Goal: Task Accomplishment & Management: Manage account settings

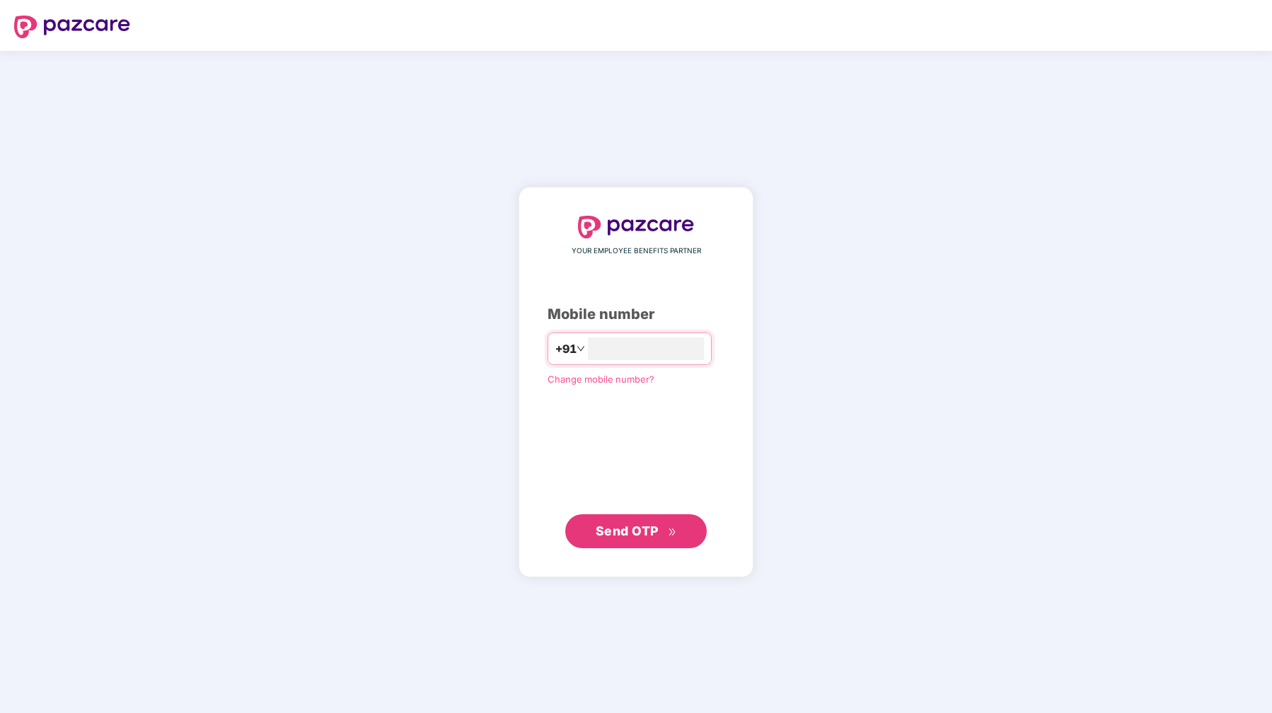
type input "**********"
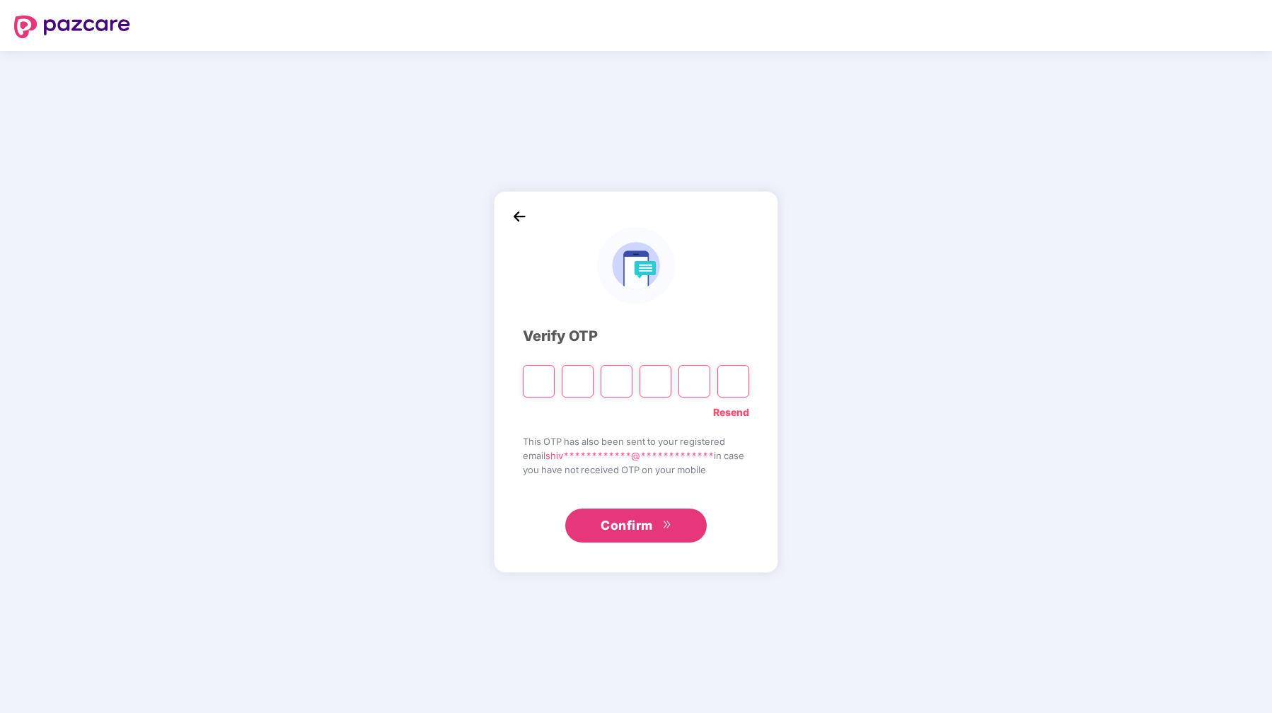
type input "*"
paste input "*"
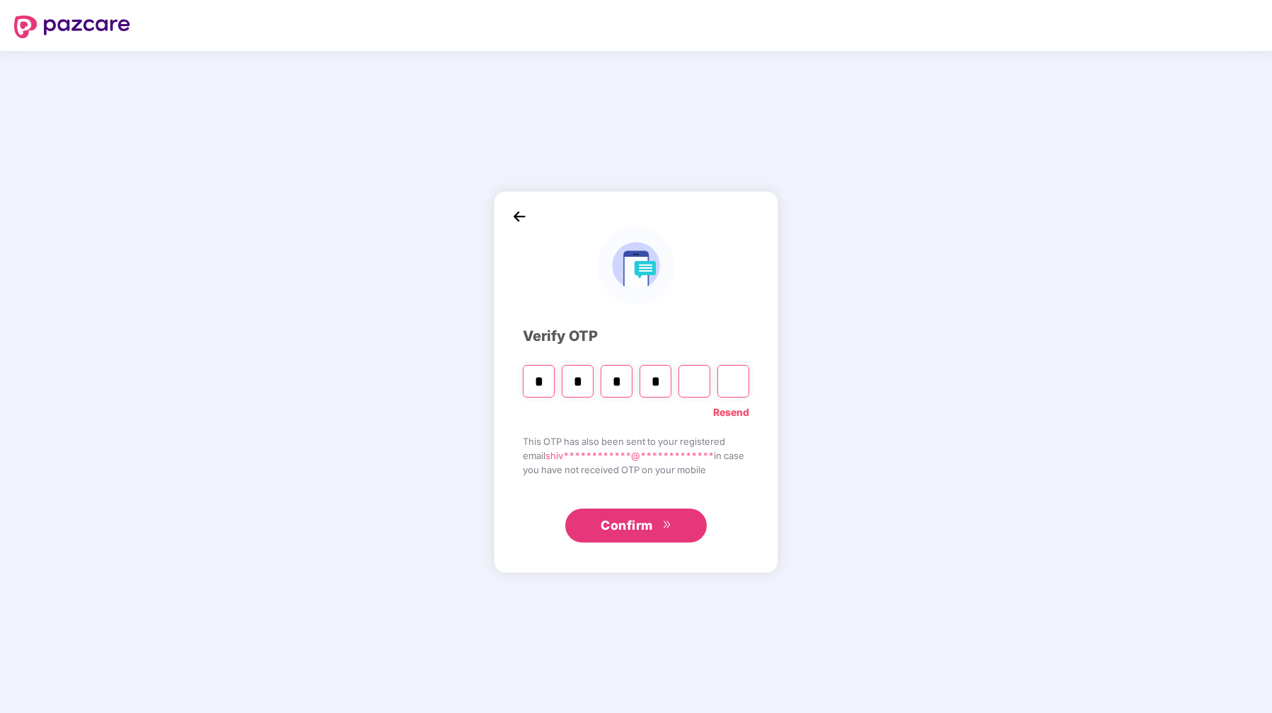
type input "*"
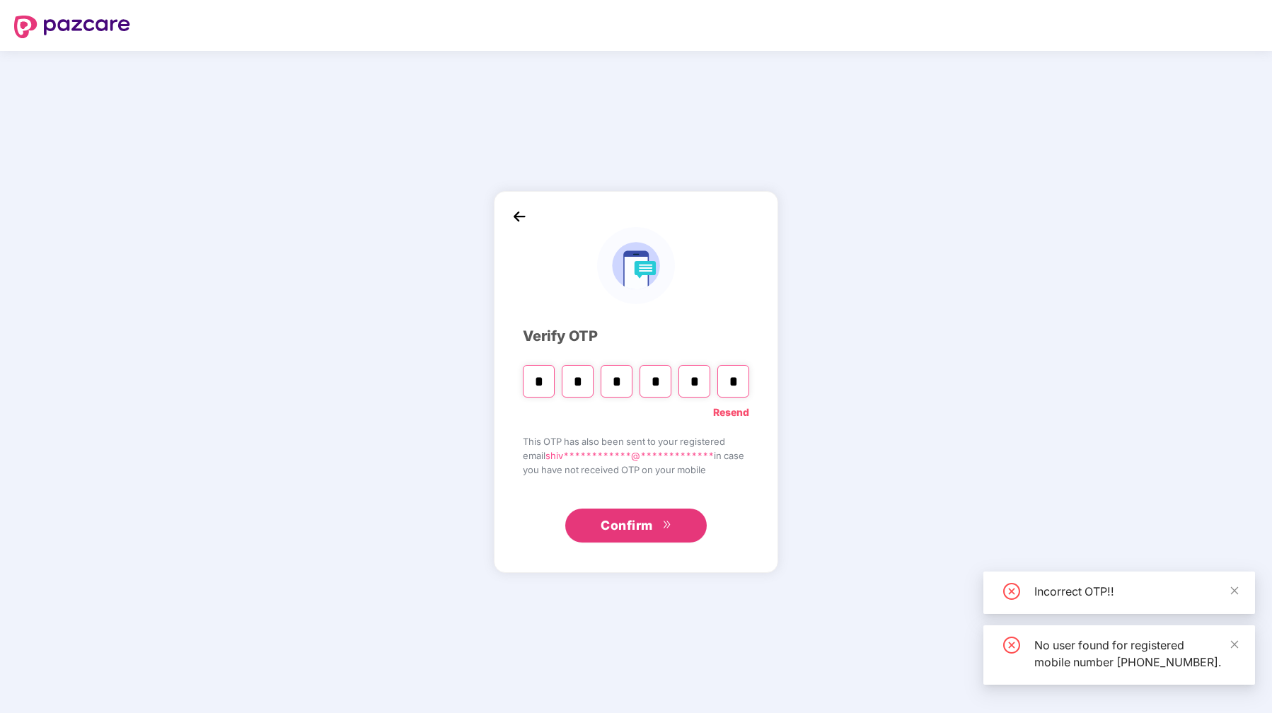
click at [634, 525] on span "Confirm" at bounding box center [627, 526] width 52 height 20
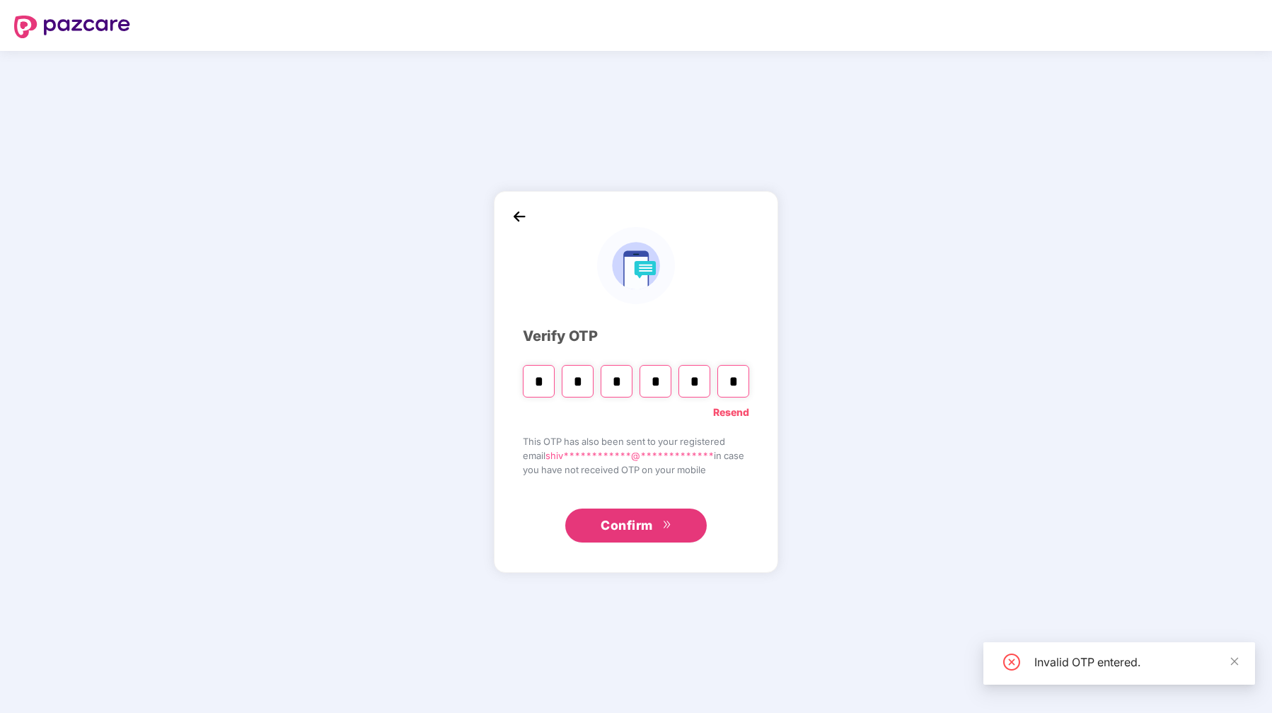
click at [737, 384] on input "*" at bounding box center [734, 381] width 32 height 33
drag, startPoint x: 737, startPoint y: 384, endPoint x: 548, endPoint y: 376, distance: 189.8
click at [548, 376] on div "* * * * * *" at bounding box center [636, 376] width 226 height 42
click at [698, 384] on input "*" at bounding box center [695, 381] width 32 height 33
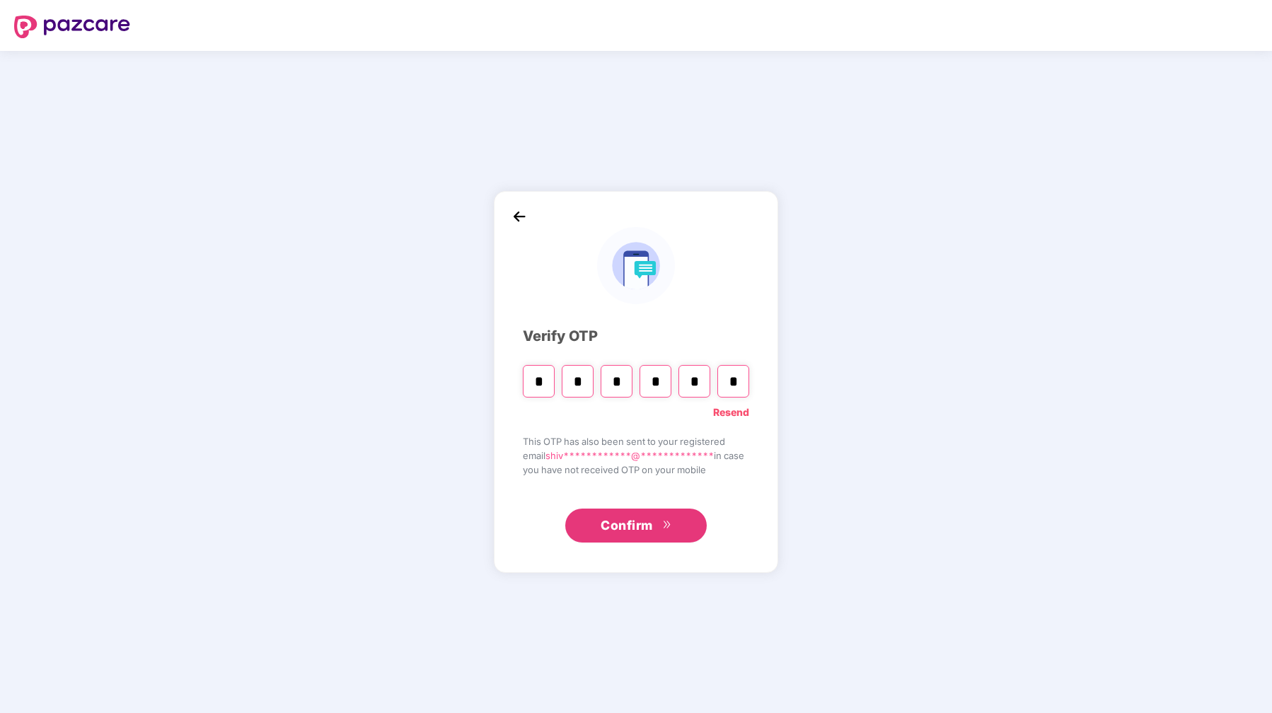
type input "*"
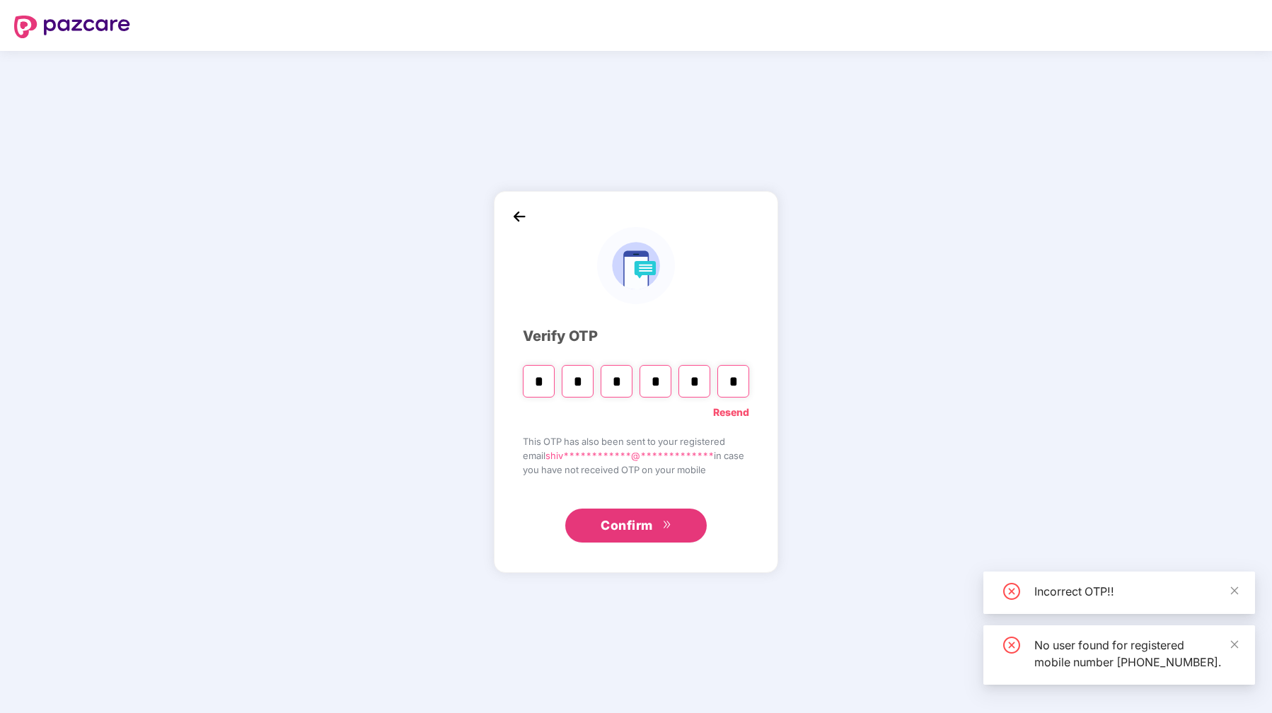
type input "*"
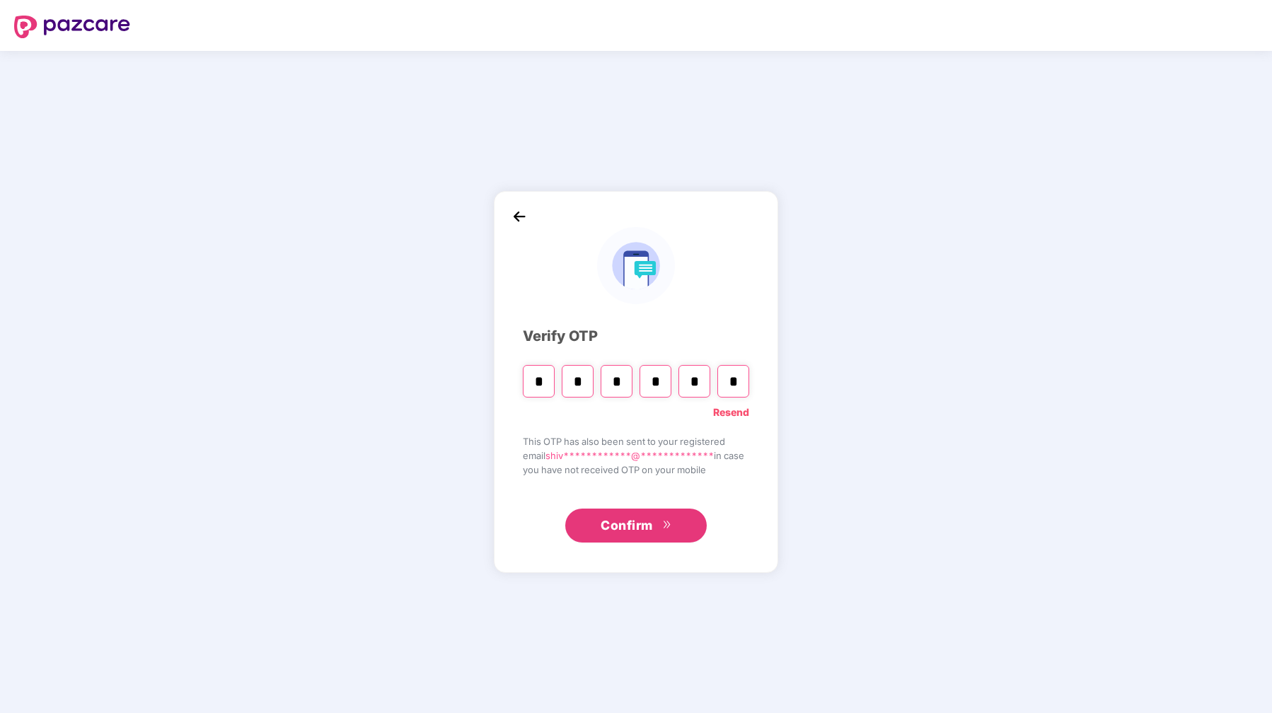
click at [512, 220] on img at bounding box center [519, 216] width 21 height 21
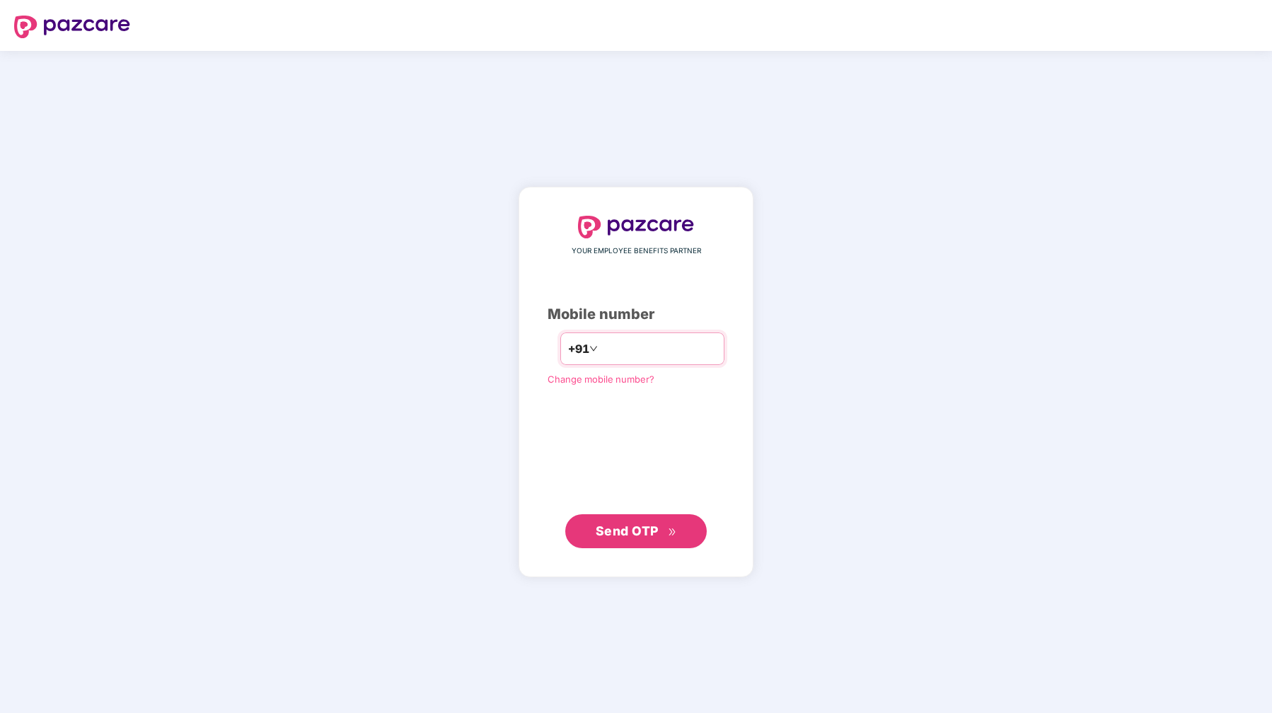
click at [676, 347] on input "**********" at bounding box center [659, 349] width 116 height 23
click at [647, 534] on span "Send OTP" at bounding box center [627, 530] width 63 height 15
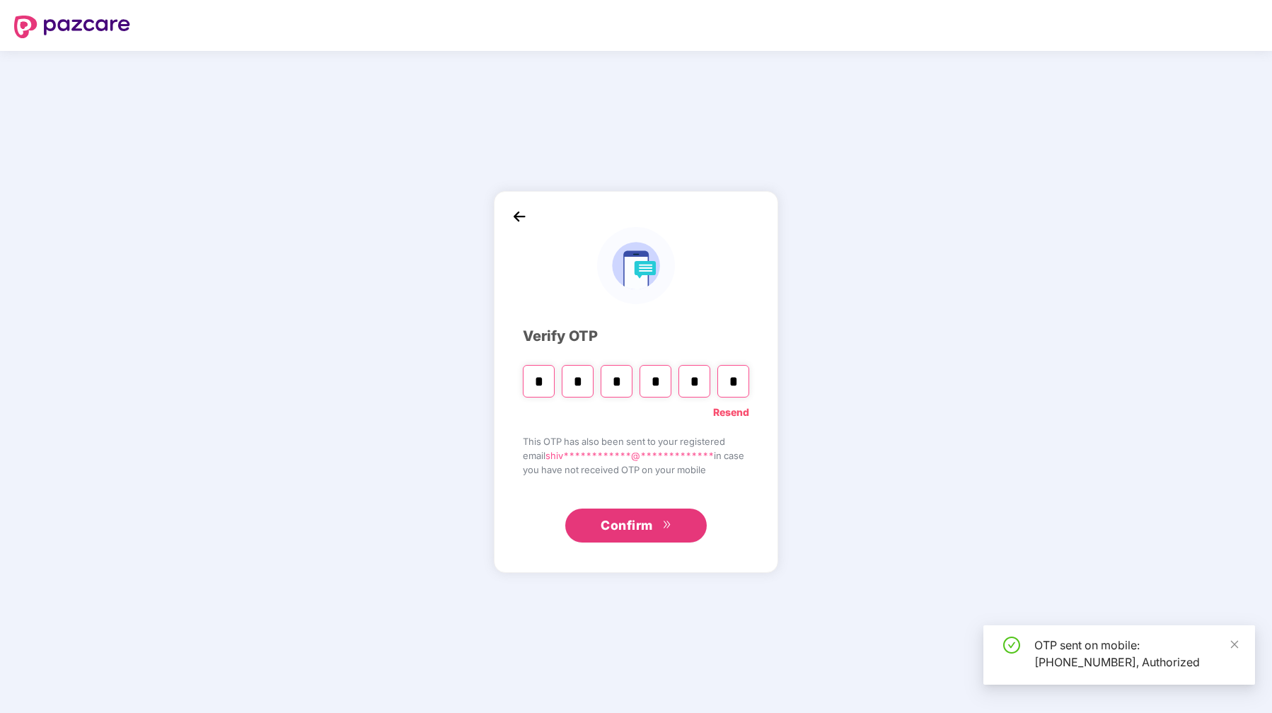
click at [733, 380] on input "*" at bounding box center [734, 381] width 32 height 33
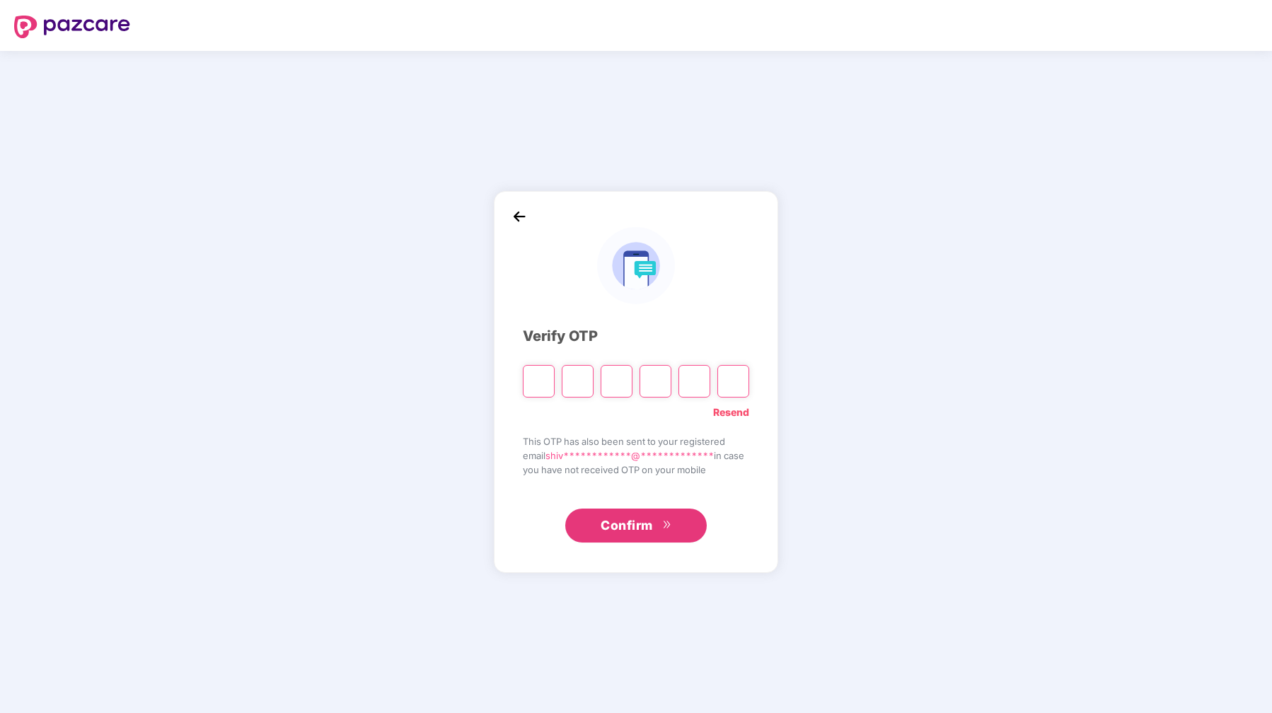
click at [543, 382] on input "Please enter verification code. Digit 1" at bounding box center [539, 381] width 32 height 33
type input "*"
paste input "*"
type input "*"
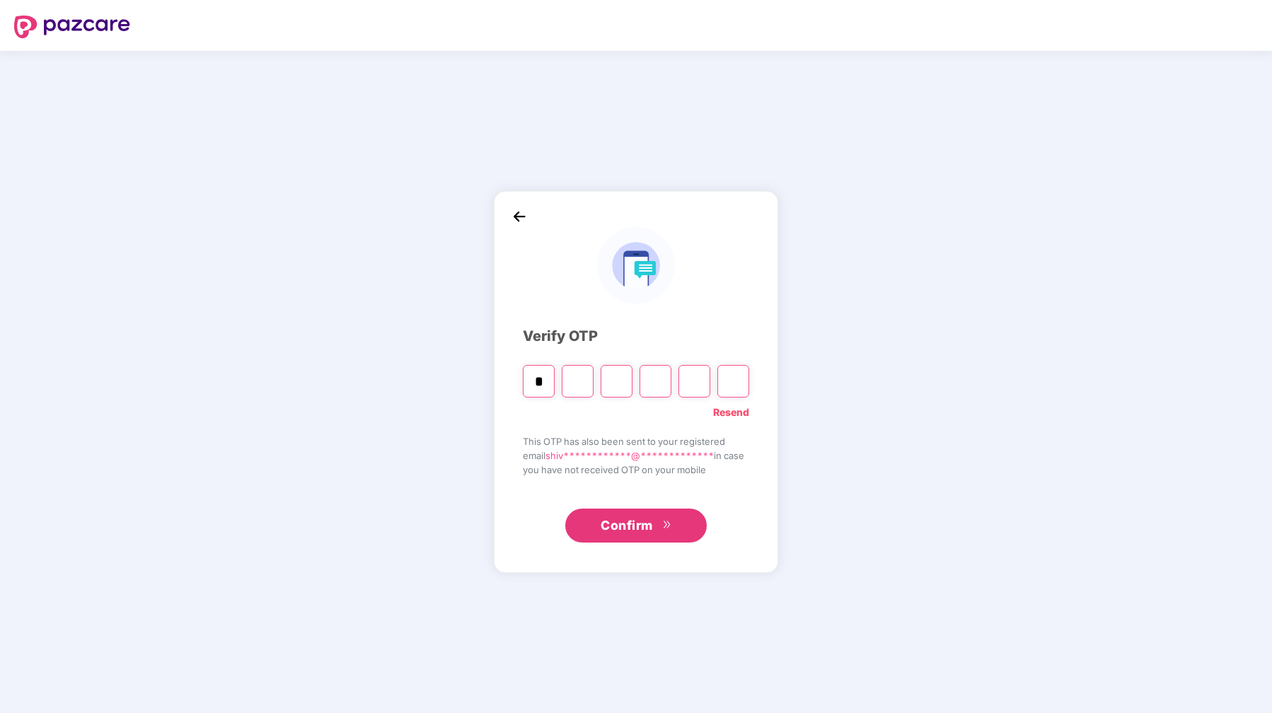
type input "*"
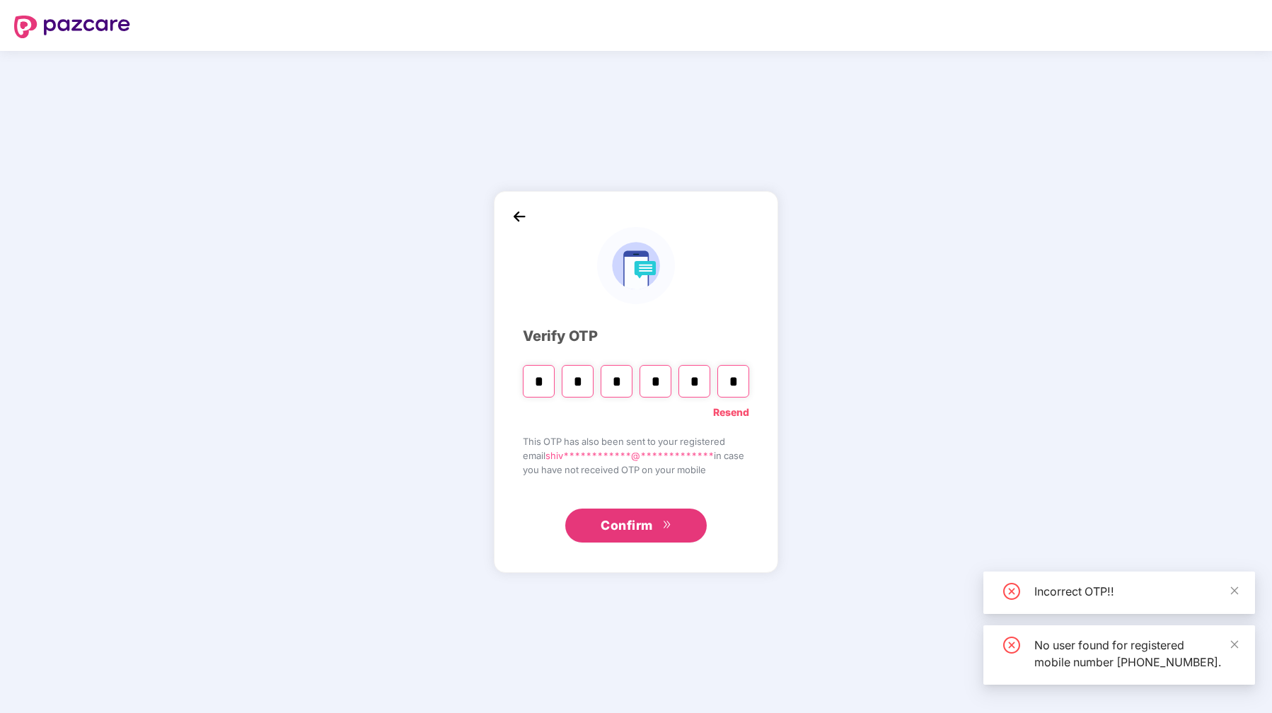
click at [539, 381] on input "*" at bounding box center [539, 381] width 32 height 33
type input "*"
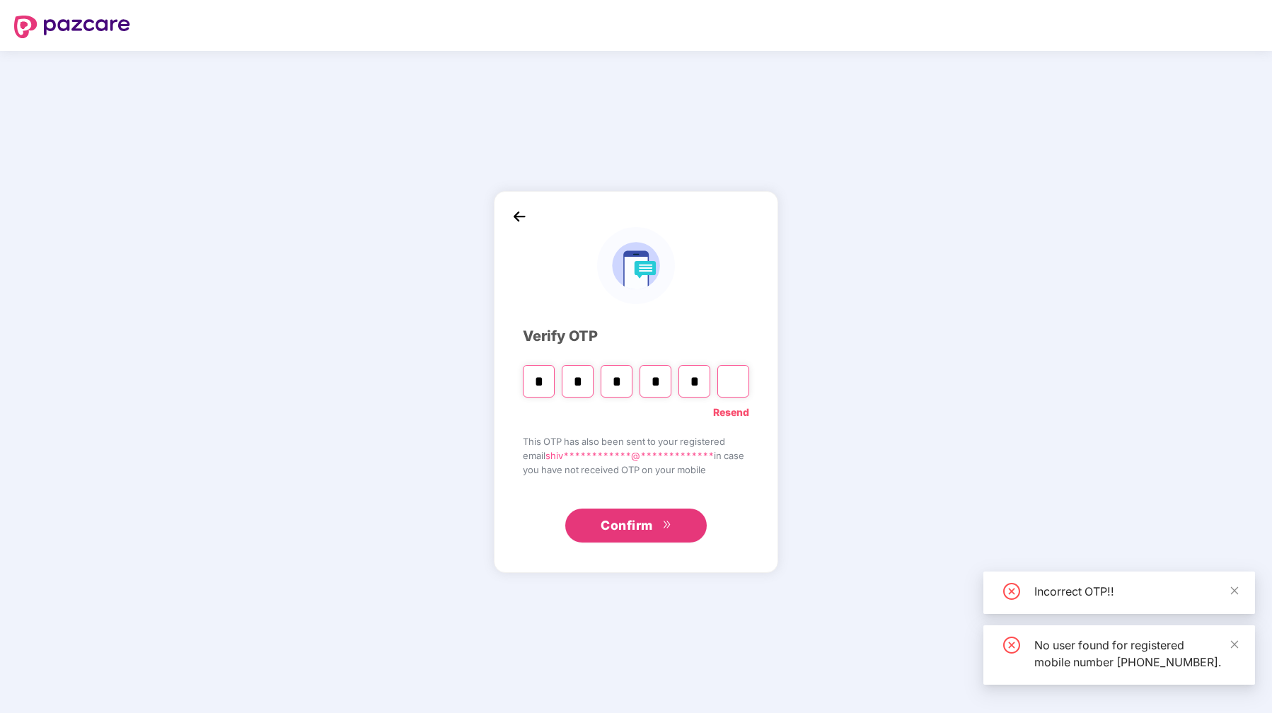
click at [740, 389] on input "Digit 6" at bounding box center [734, 381] width 32 height 33
type input "*"
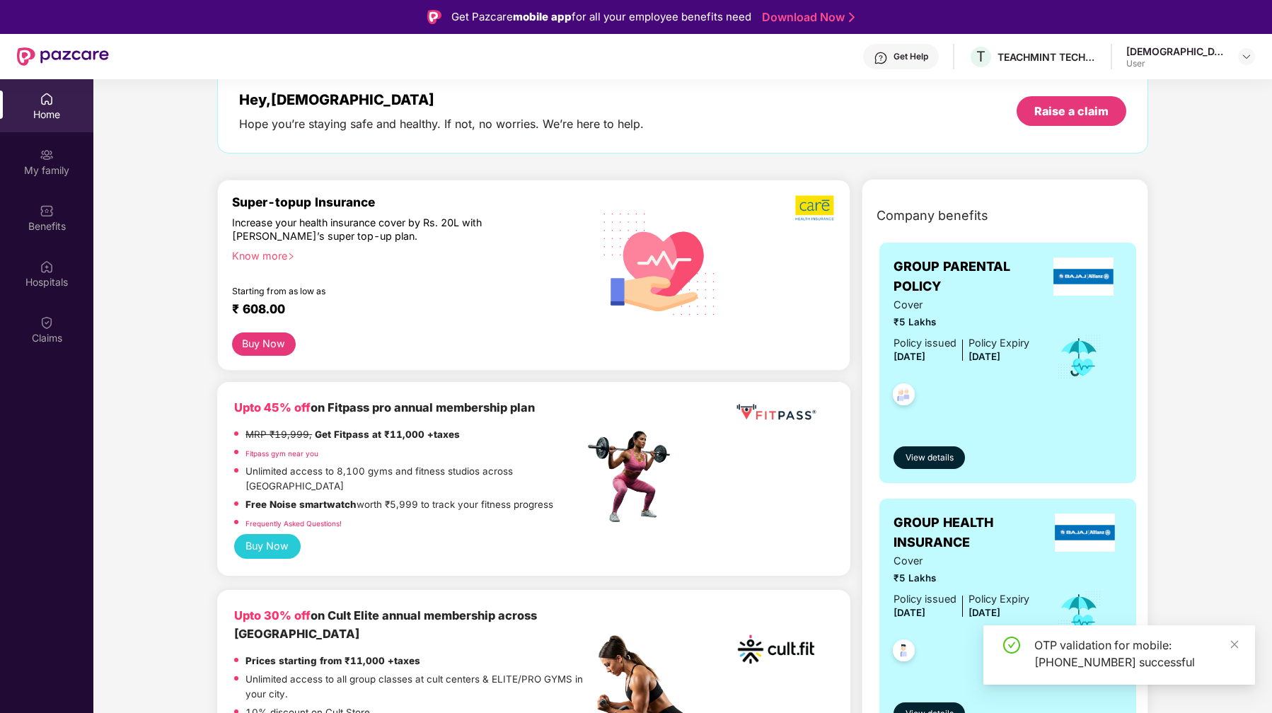
scroll to position [73, 0]
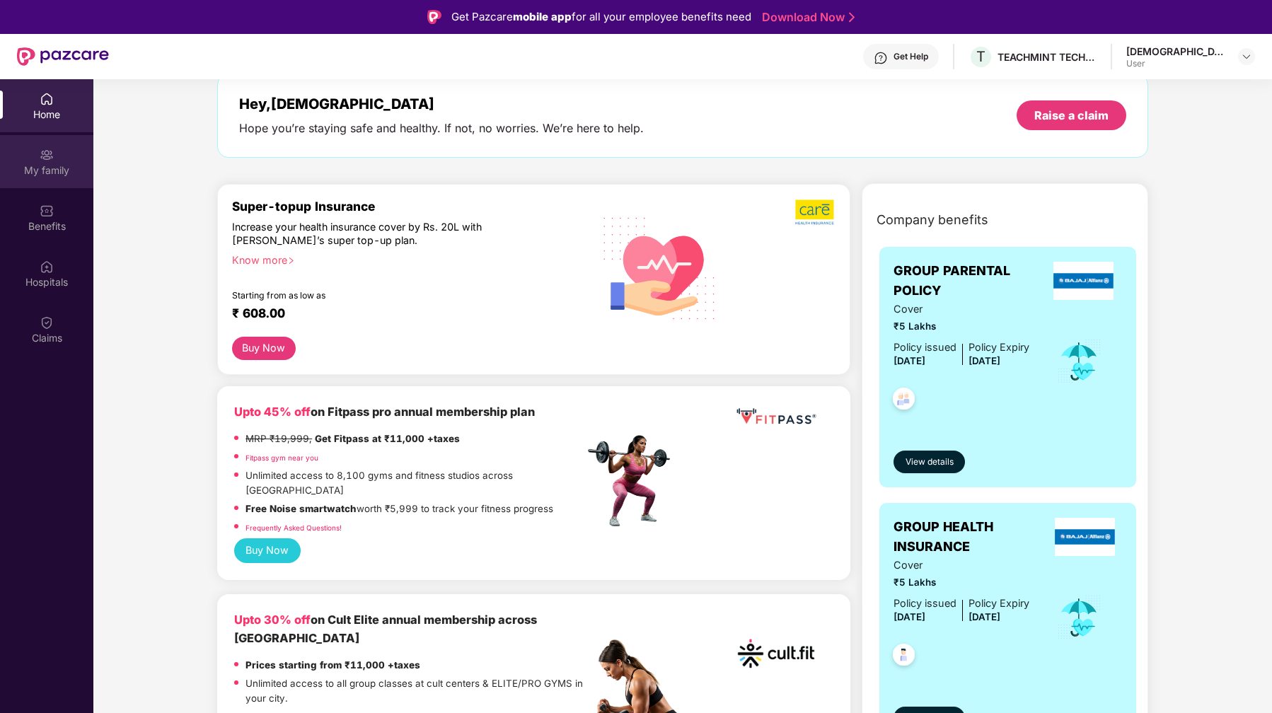
click at [45, 160] on img at bounding box center [47, 155] width 14 height 14
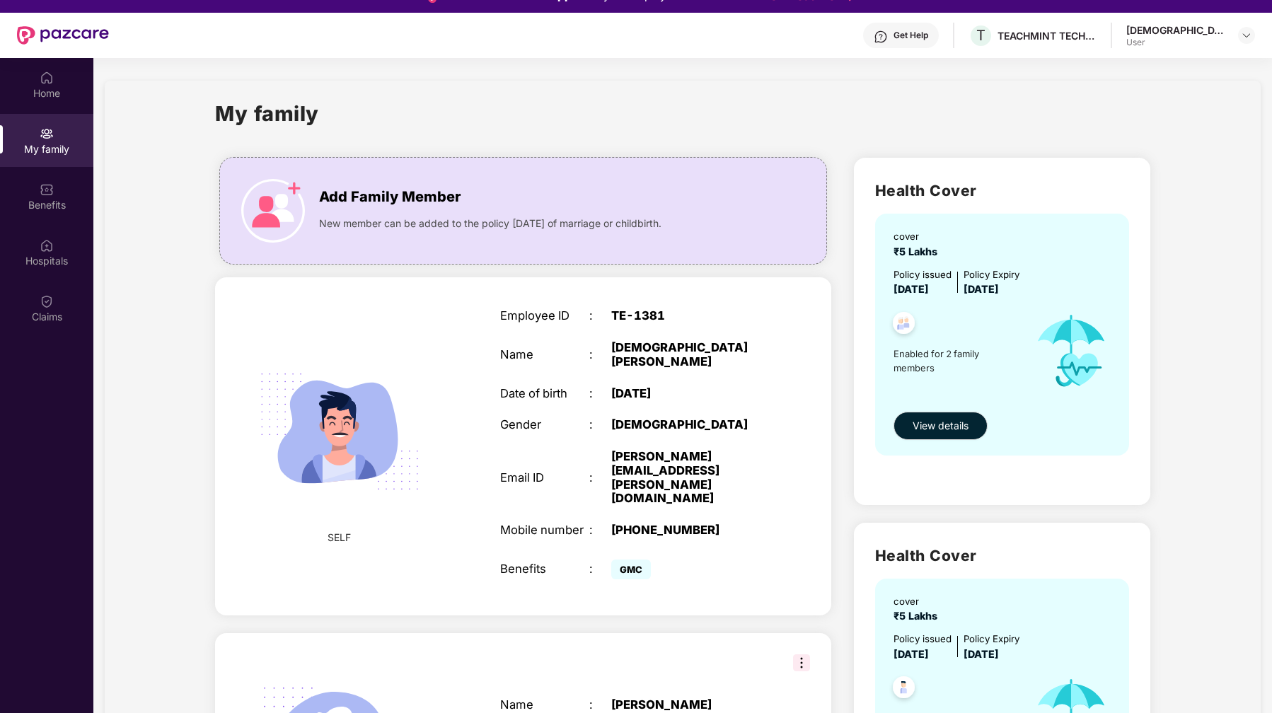
scroll to position [0, 0]
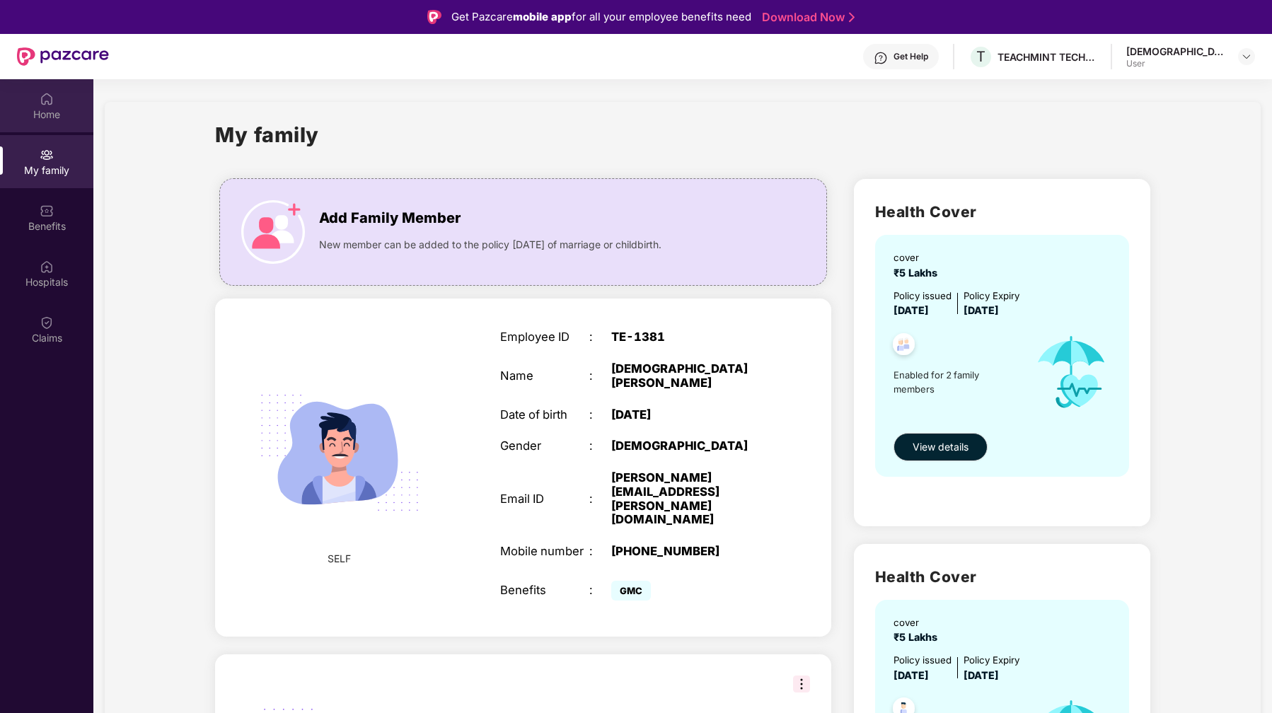
click at [51, 108] on div "Home" at bounding box center [46, 115] width 93 height 14
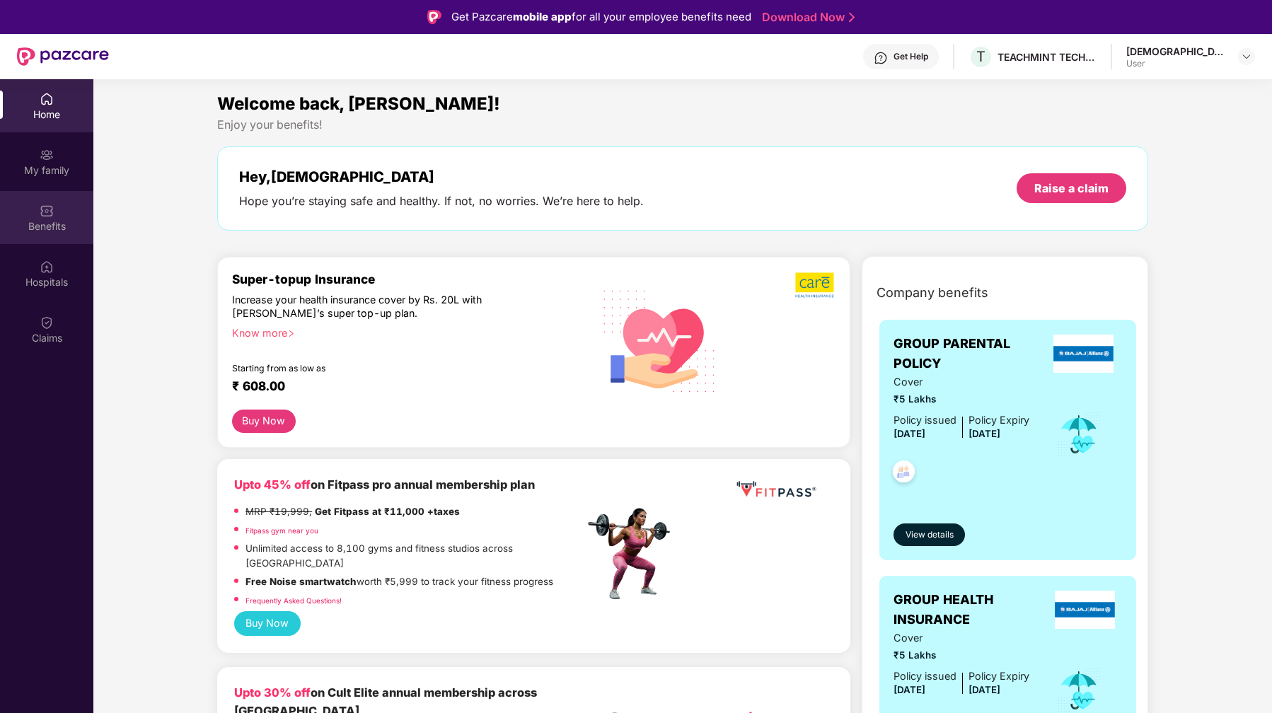
click at [52, 229] on div "Benefits" at bounding box center [46, 226] width 93 height 14
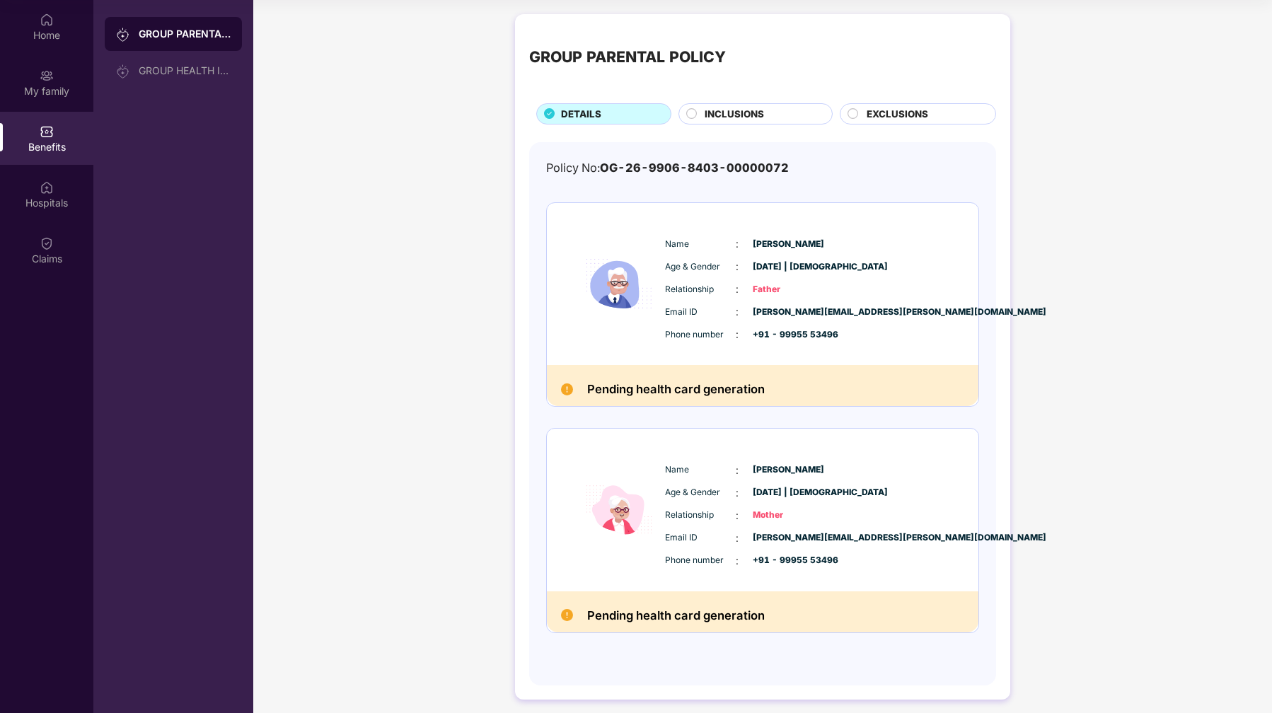
click at [569, 392] on img at bounding box center [567, 390] width 12 height 12
click at [740, 109] on span "INCLUSIONS" at bounding box center [734, 114] width 59 height 15
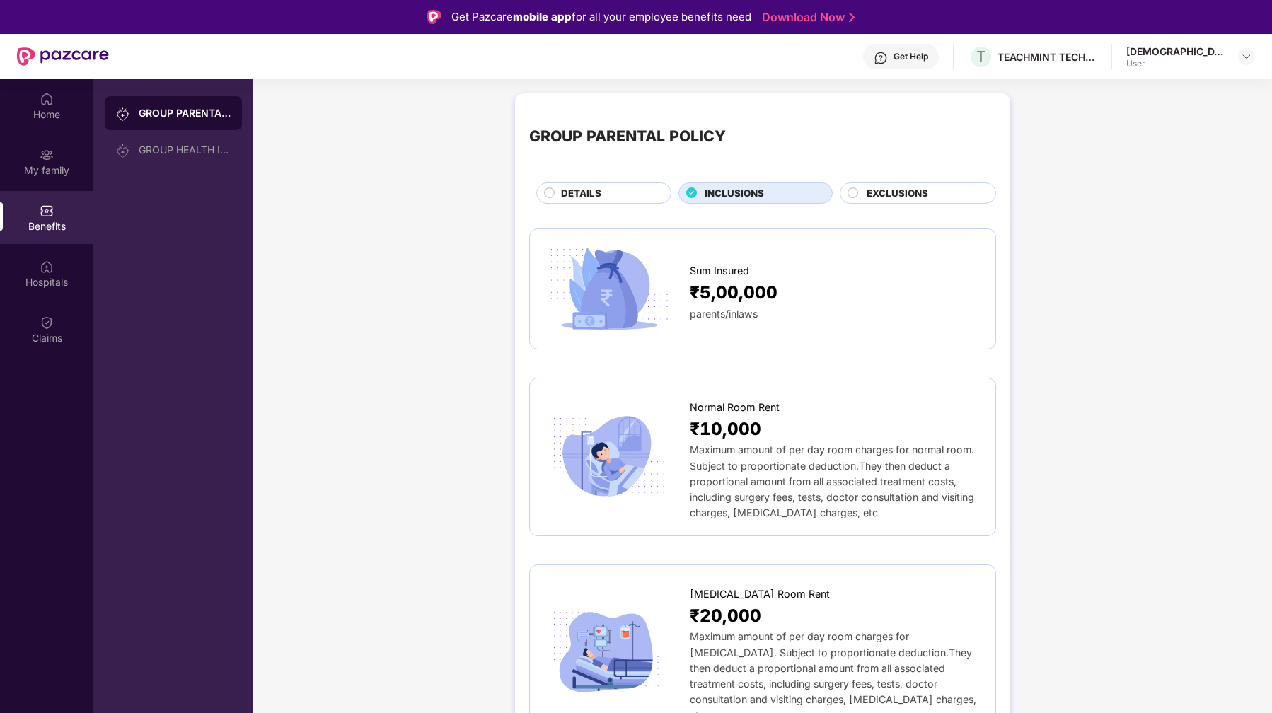
click at [914, 186] on span "EXCLUSIONS" at bounding box center [898, 193] width 62 height 15
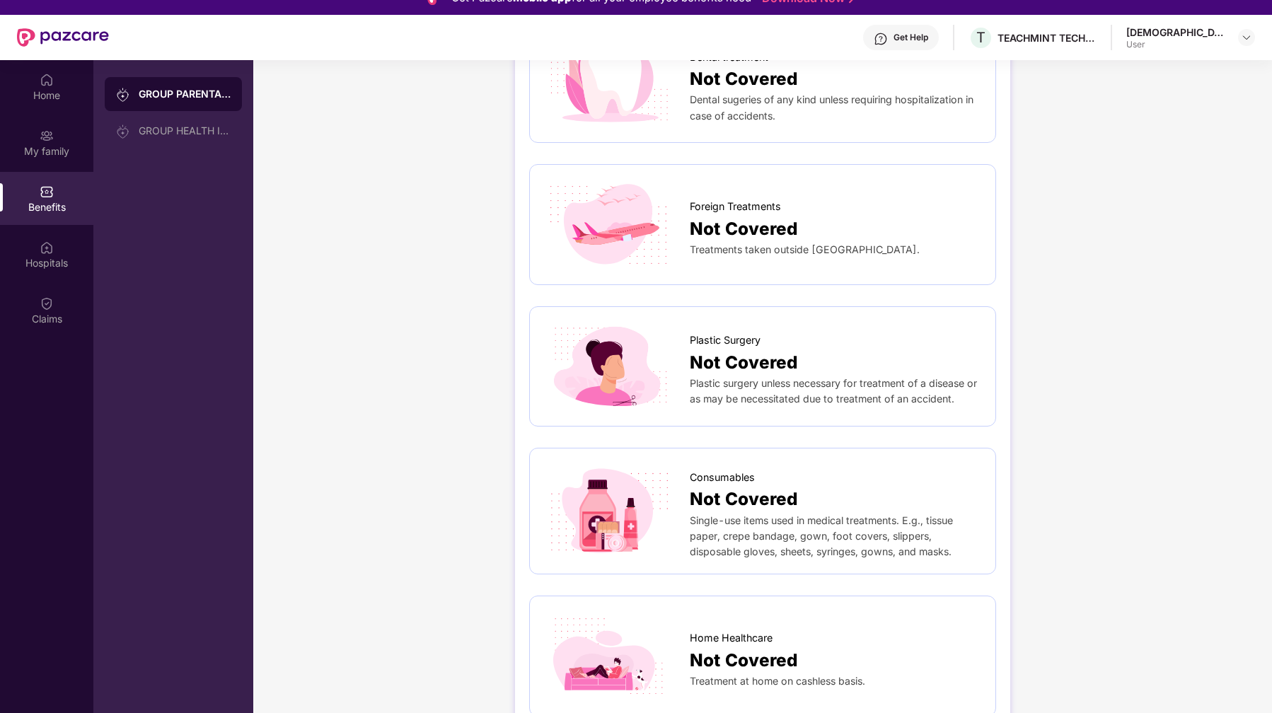
scroll to position [79, 0]
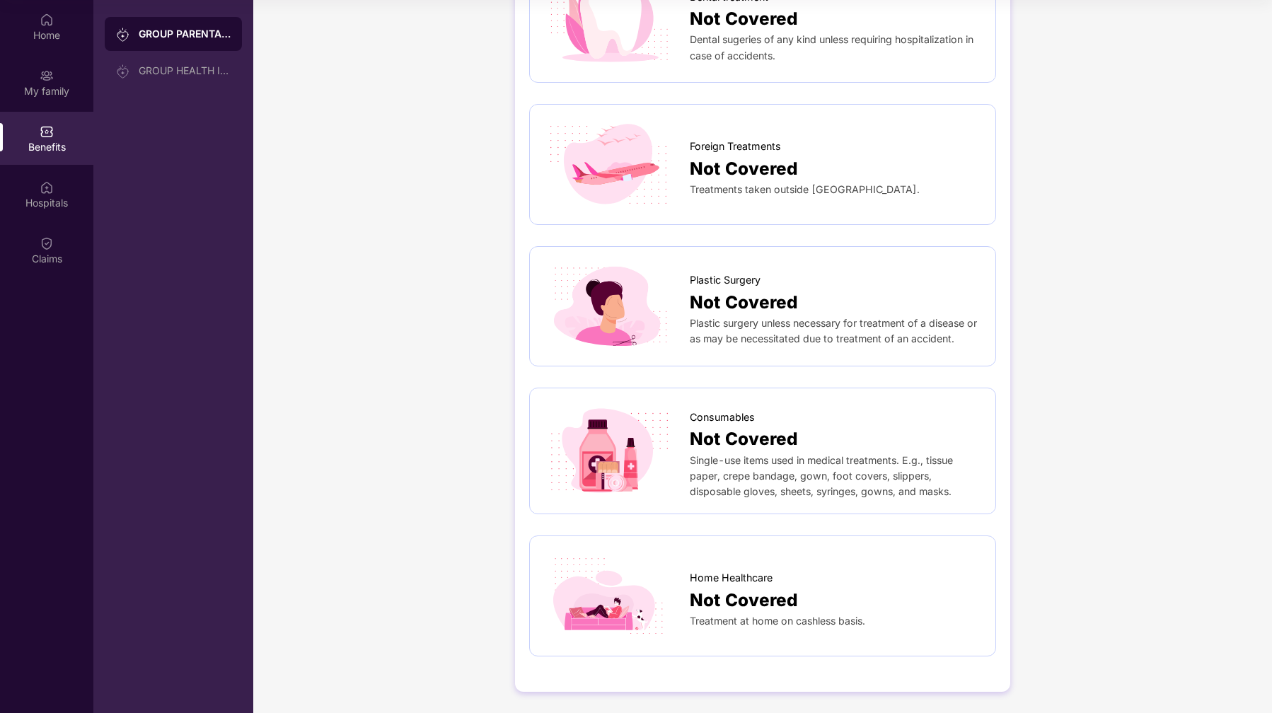
click at [772, 410] on div "Consumables" at bounding box center [836, 414] width 292 height 23
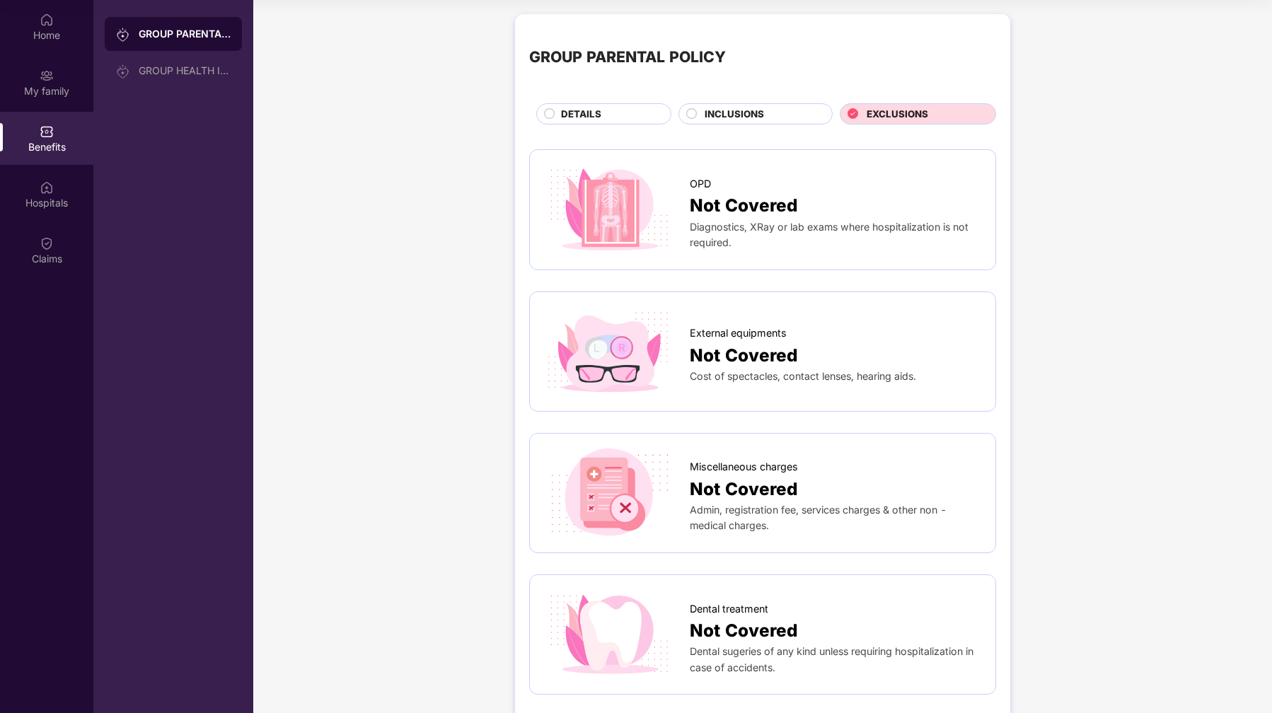
scroll to position [16, 0]
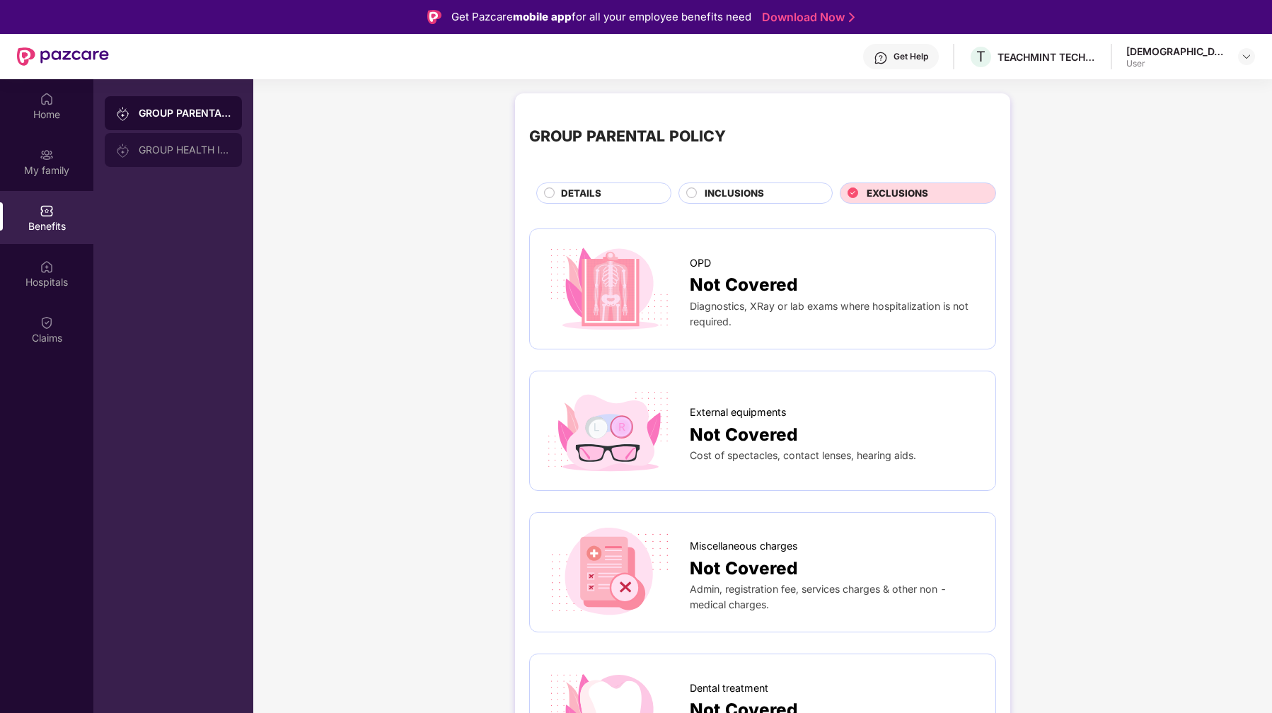
click at [158, 166] on div "GROUP HEALTH INSURANCE" at bounding box center [173, 150] width 137 height 34
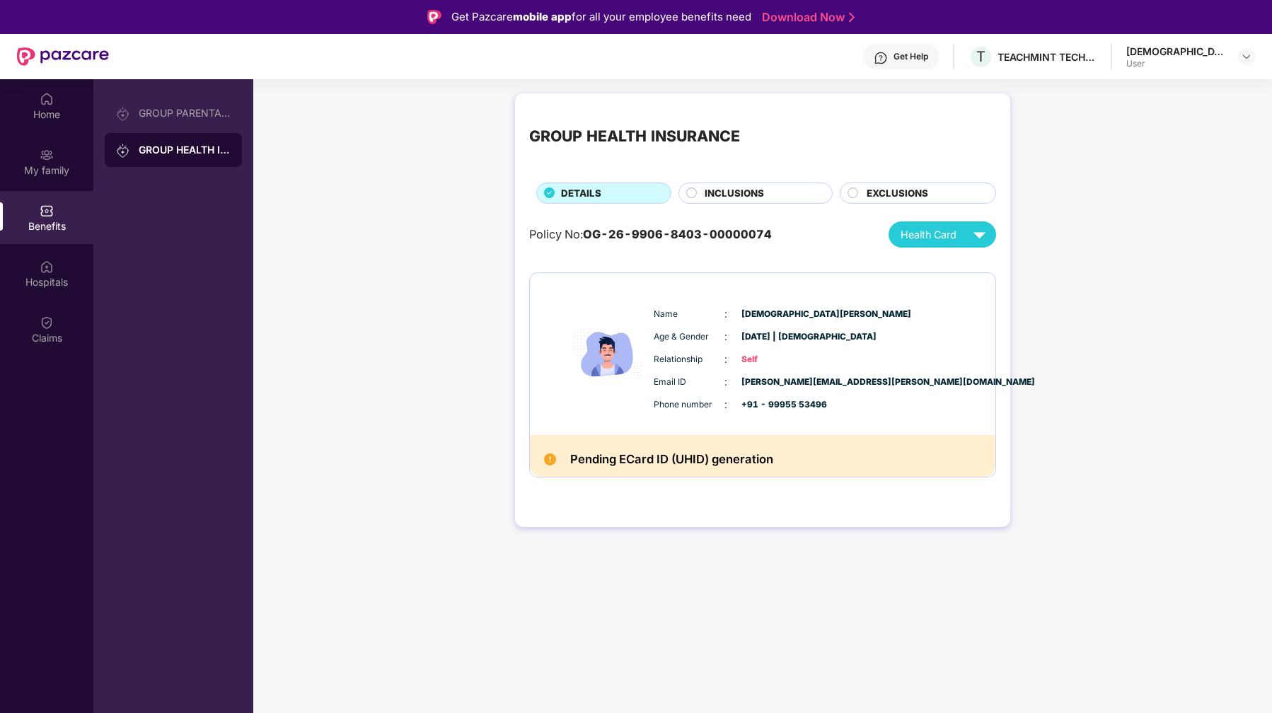
click at [611, 456] on h2 "Pending ECard ID (UHID) generation" at bounding box center [671, 459] width 203 height 20
click at [698, 340] on span "Age & Gender" at bounding box center [689, 336] width 71 height 13
click at [174, 102] on div "GROUP PARENTAL POLICY" at bounding box center [173, 113] width 137 height 34
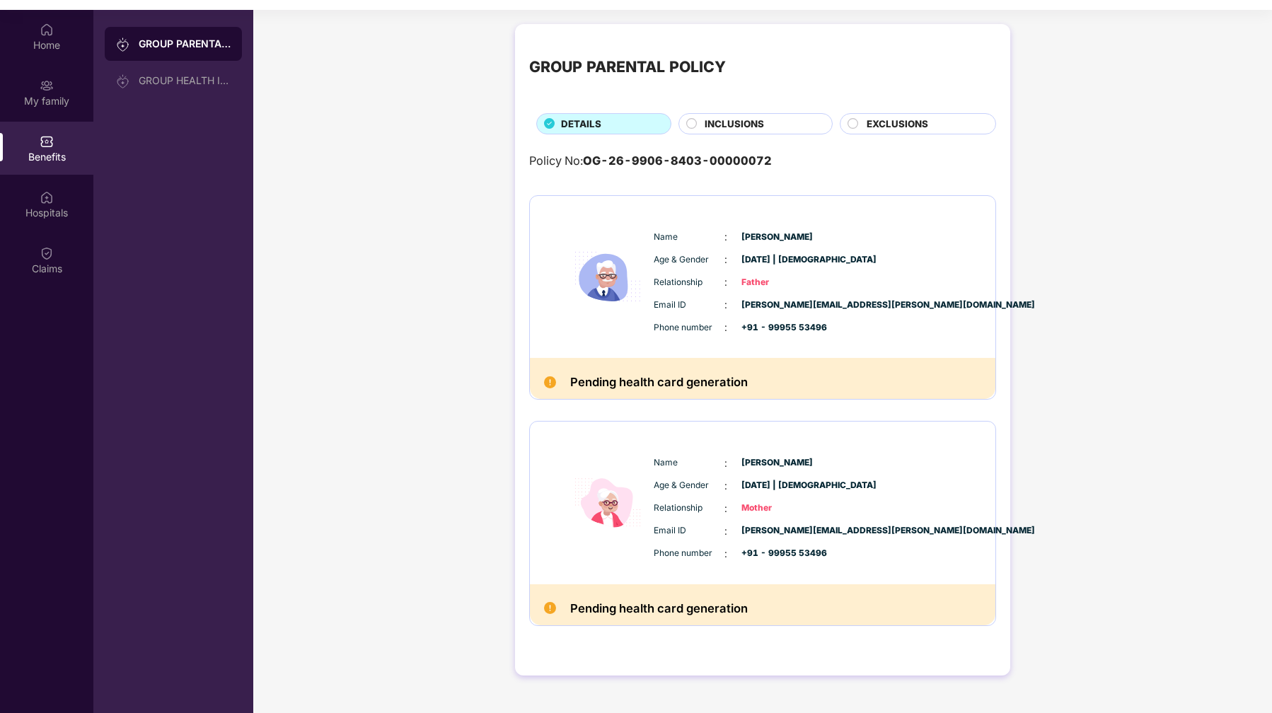
scroll to position [79, 0]
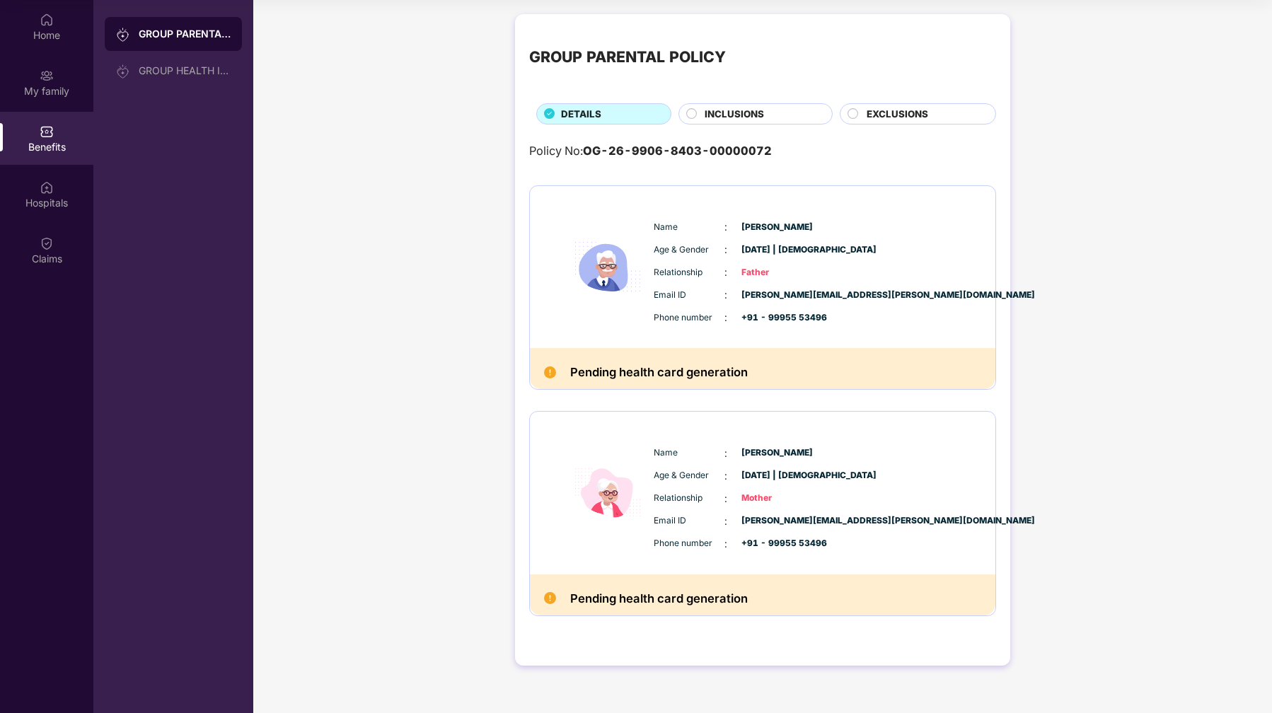
click at [751, 492] on span "Mother" at bounding box center [777, 498] width 71 height 13
click at [796, 312] on span "+91 - 99955 53496" at bounding box center [777, 317] width 71 height 13
click at [854, 146] on div "Policy No: OG-26-9906-8403-00000072" at bounding box center [762, 151] width 467 height 18
click at [50, 192] on img at bounding box center [47, 187] width 14 height 14
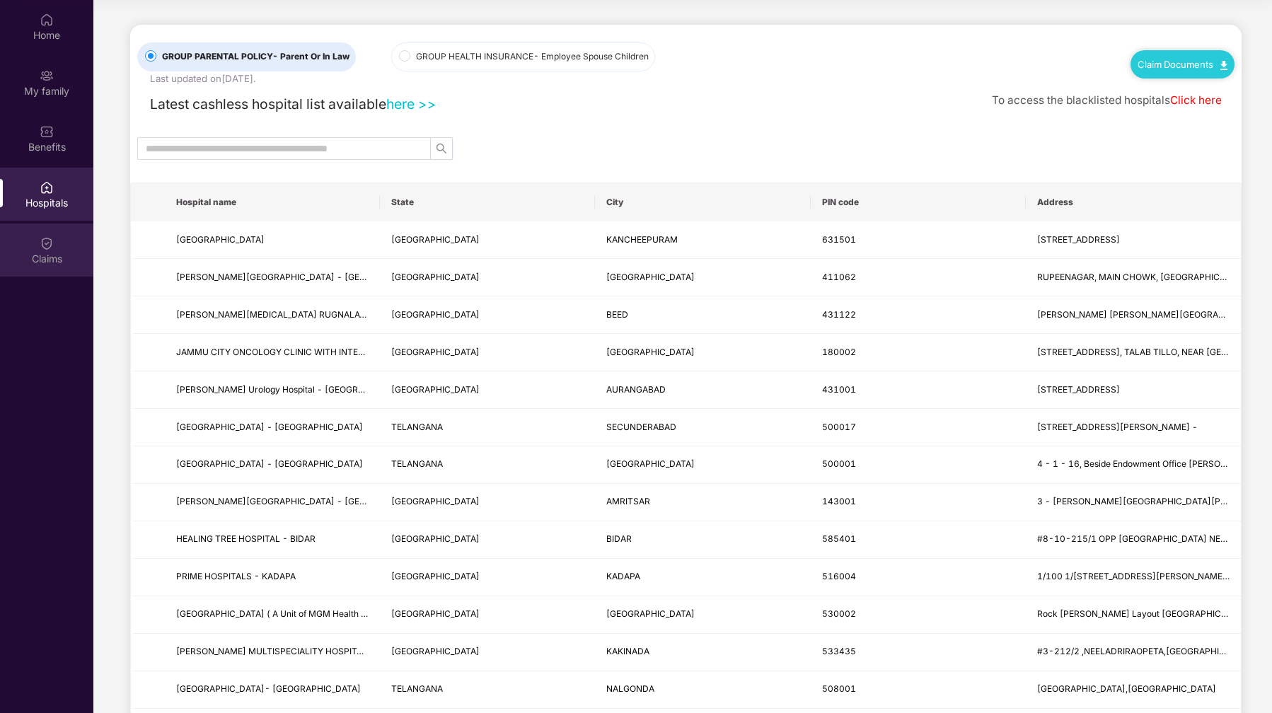
click at [40, 243] on img at bounding box center [47, 243] width 14 height 14
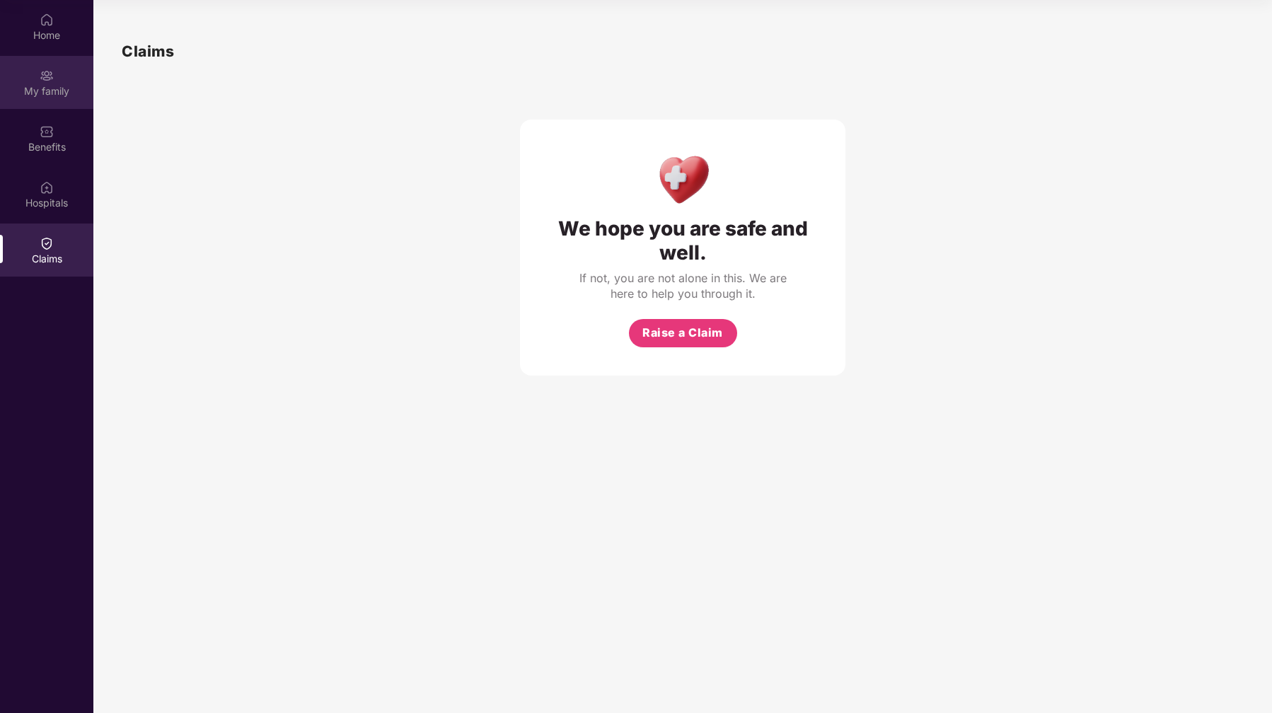
click at [57, 57] on div "My family" at bounding box center [46, 82] width 93 height 53
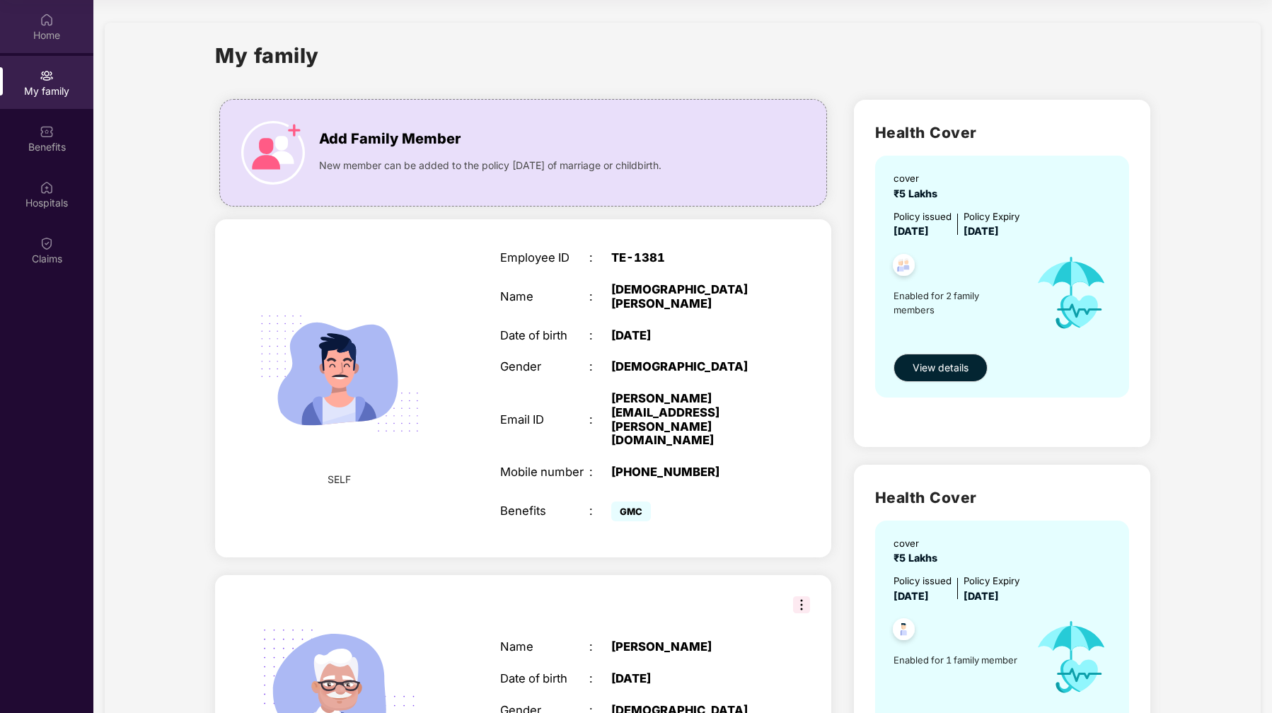
click at [50, 4] on div "Home" at bounding box center [46, 26] width 93 height 53
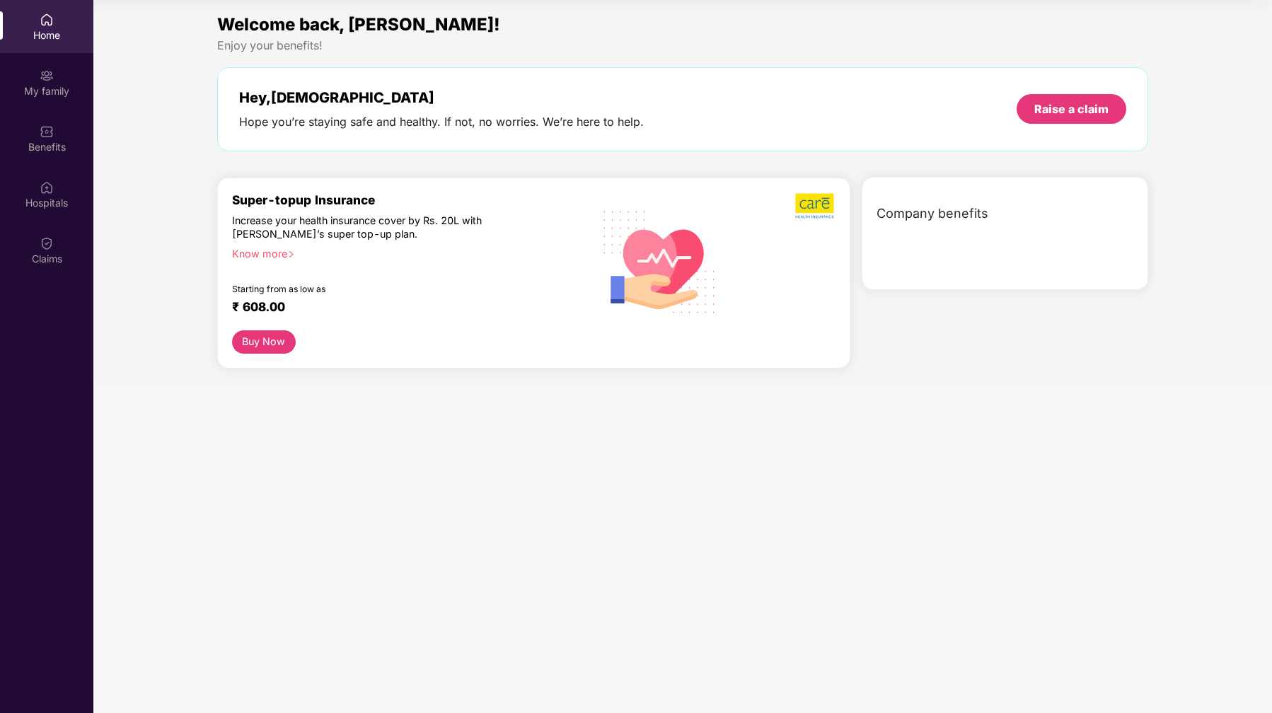
click at [50, 4] on div "Home" at bounding box center [46, 26] width 93 height 53
